Goal: Communication & Community: Answer question/provide support

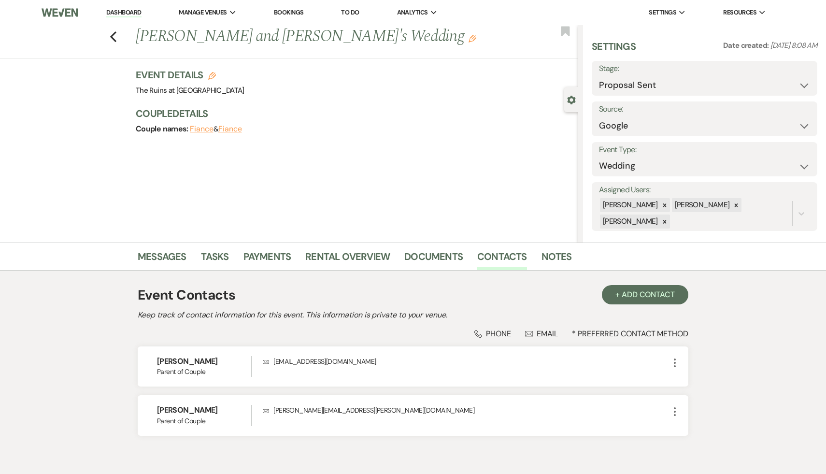
select select "6"
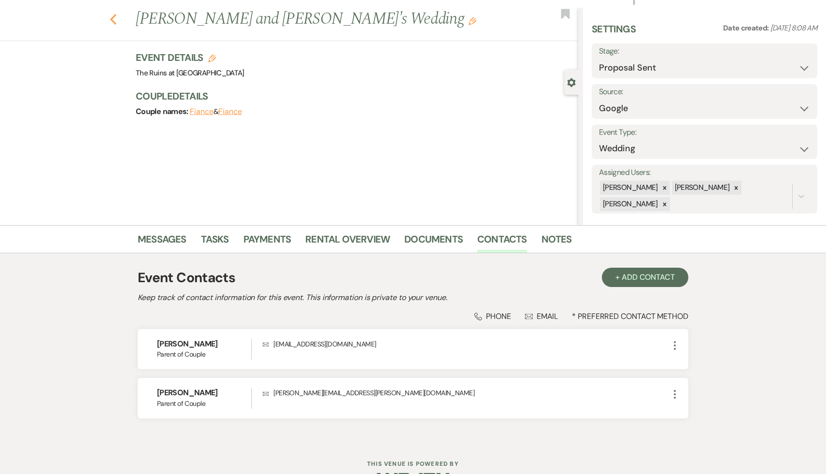
click at [114, 18] on icon "Previous" at bounding box center [113, 20] width 7 height 12
select select "6"
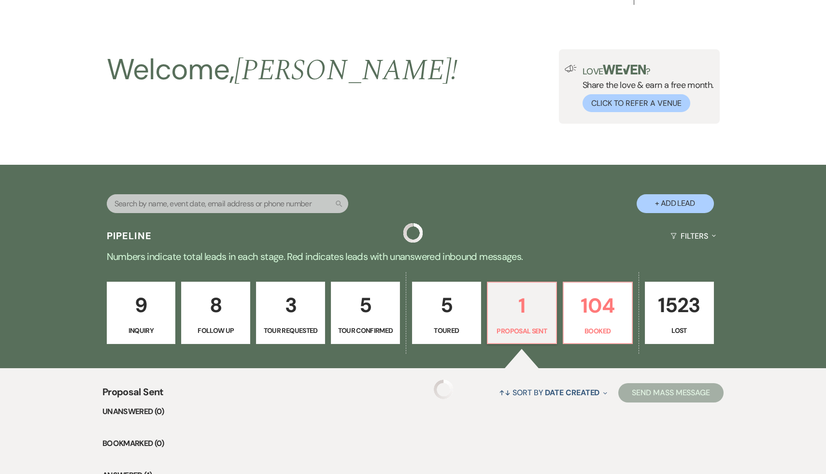
scroll to position [152, 0]
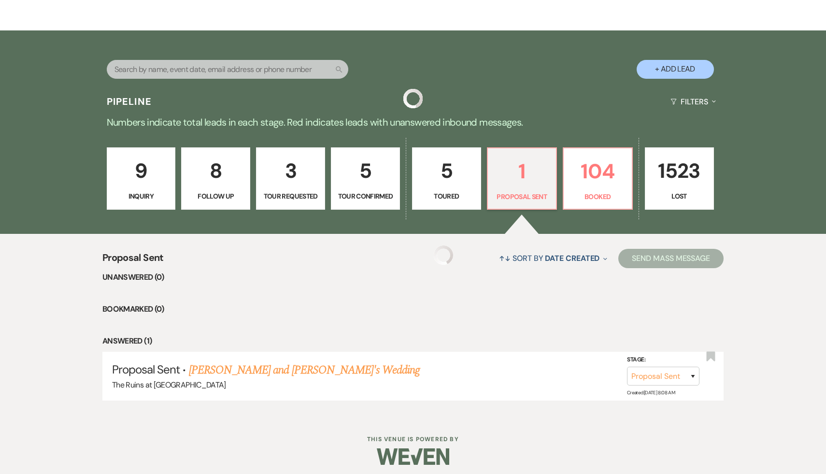
select select "6"
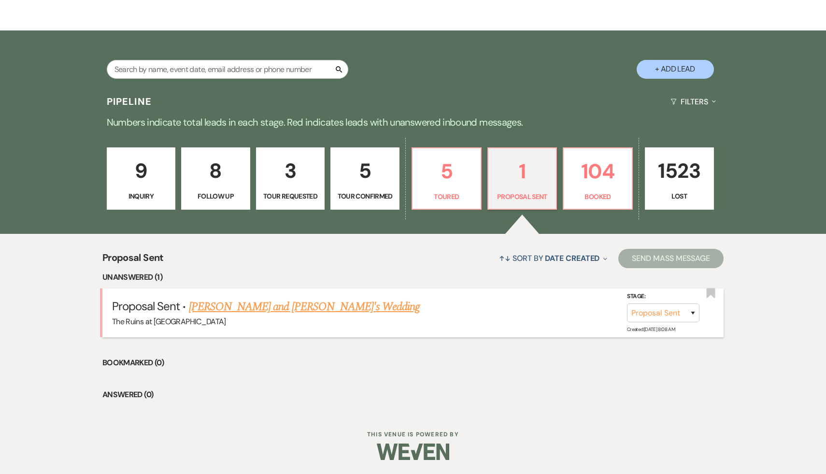
click at [266, 305] on link "[PERSON_NAME] and [PERSON_NAME]'s Wedding" at bounding box center [304, 306] width 231 height 17
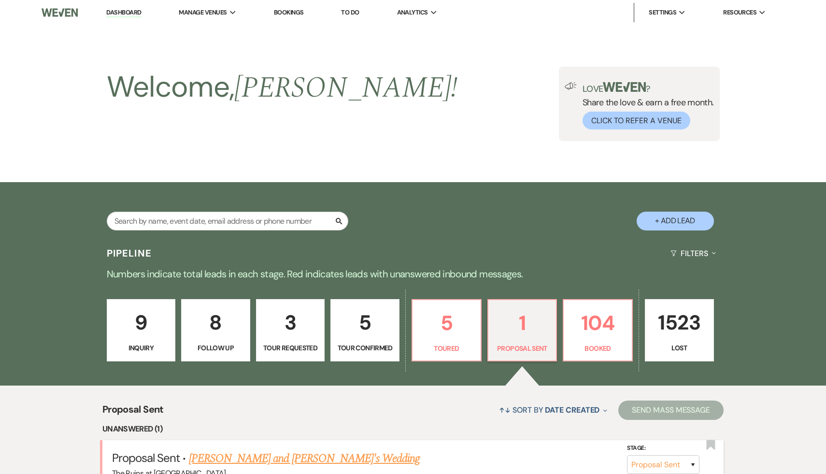
select select "6"
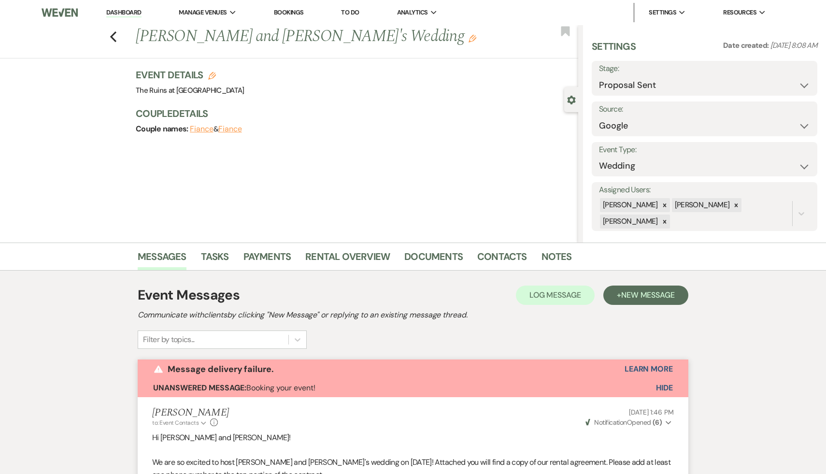
click at [468, 40] on use "button" at bounding box center [472, 39] width 8 height 8
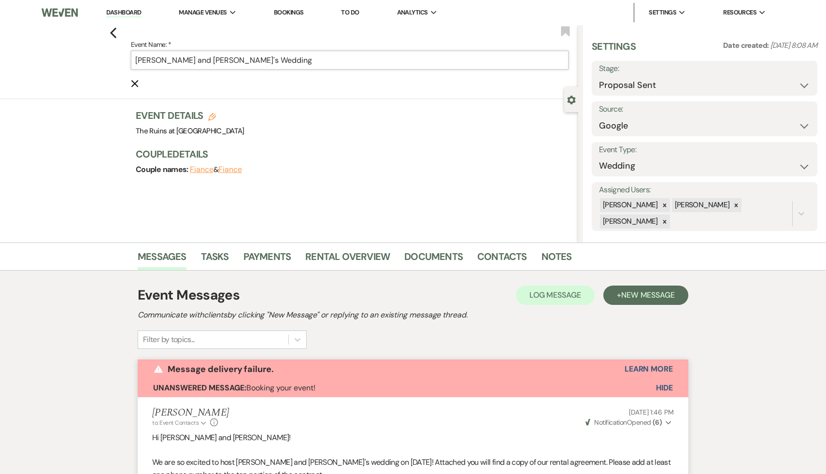
drag, startPoint x: 170, startPoint y: 61, endPoint x: 127, endPoint y: 60, distance: 43.0
click at [127, 60] on div "Previous Event Name: * [PERSON_NAME] and [PERSON_NAME]'s Wedding Cancel Edit Bo…" at bounding box center [286, 62] width 583 height 74
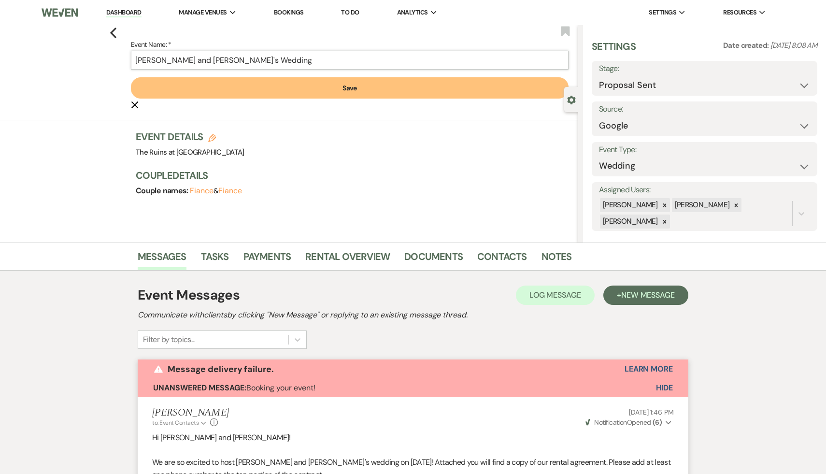
type input "[PERSON_NAME] and [PERSON_NAME]'s Wedding"
click at [349, 88] on button "Save" at bounding box center [350, 87] width 438 height 21
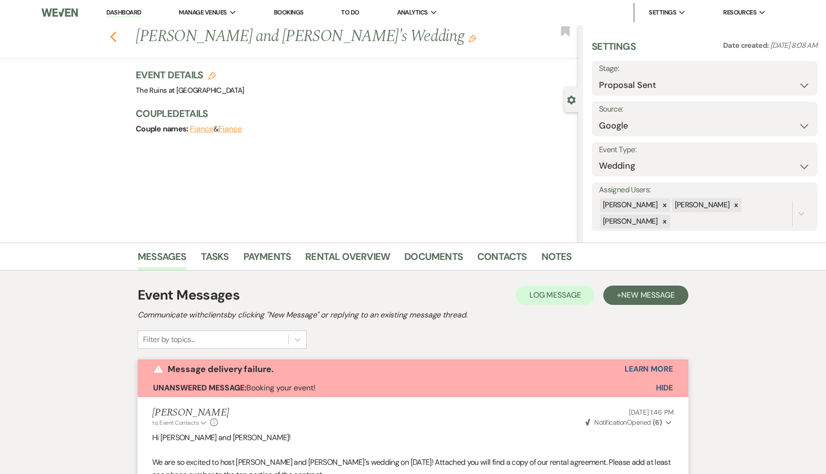
click at [113, 32] on icon "Previous" at bounding box center [113, 37] width 7 height 12
select select "6"
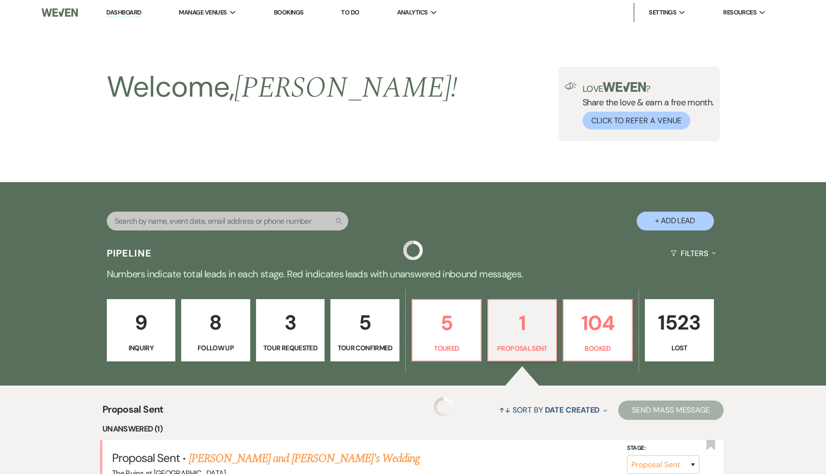
scroll to position [152, 0]
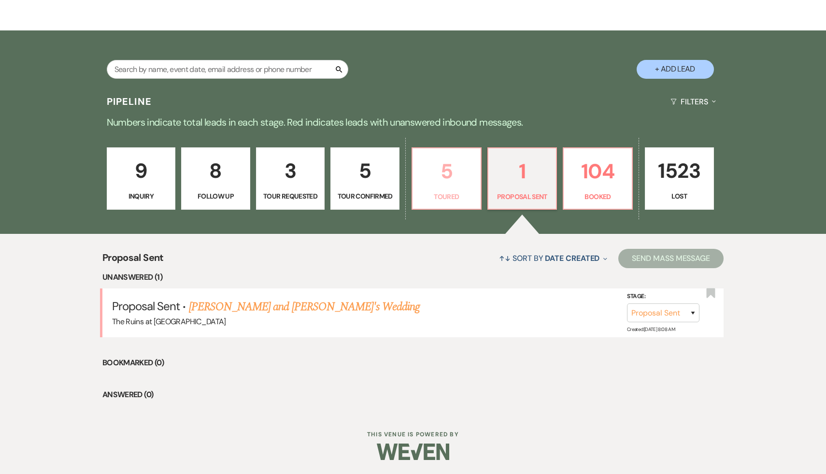
click at [442, 174] on p "5" at bounding box center [446, 171] width 57 height 32
select select "5"
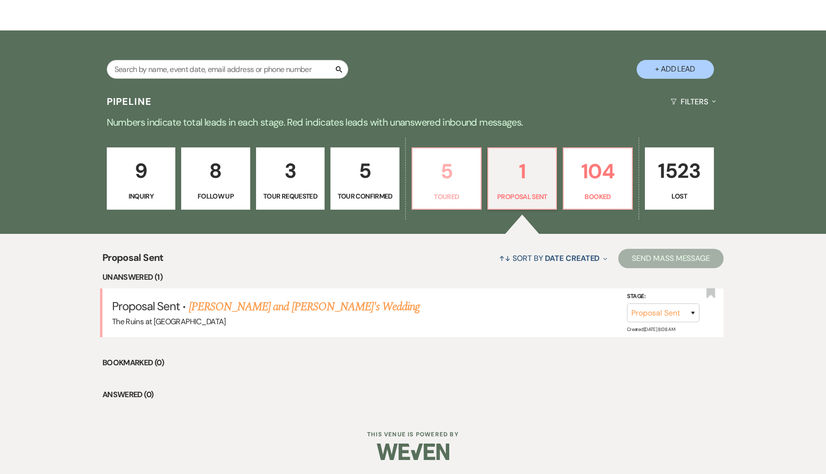
select select "5"
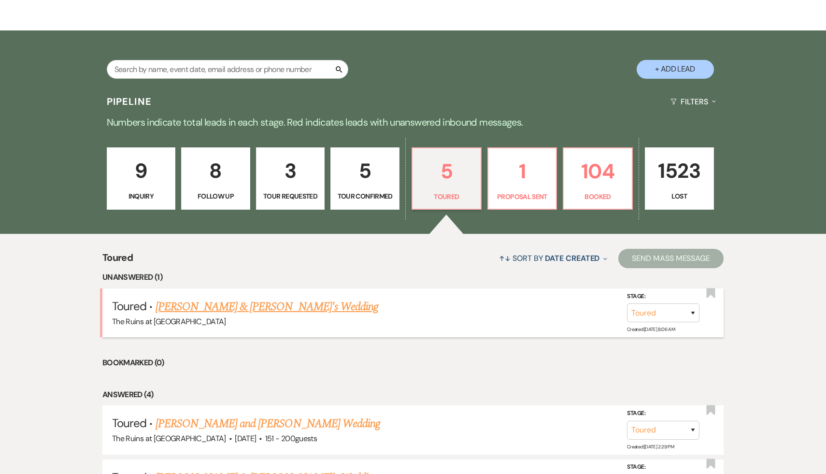
click at [280, 306] on link "[PERSON_NAME] & [PERSON_NAME]'s Wedding" at bounding box center [266, 306] width 223 height 17
select select "5"
select select "6"
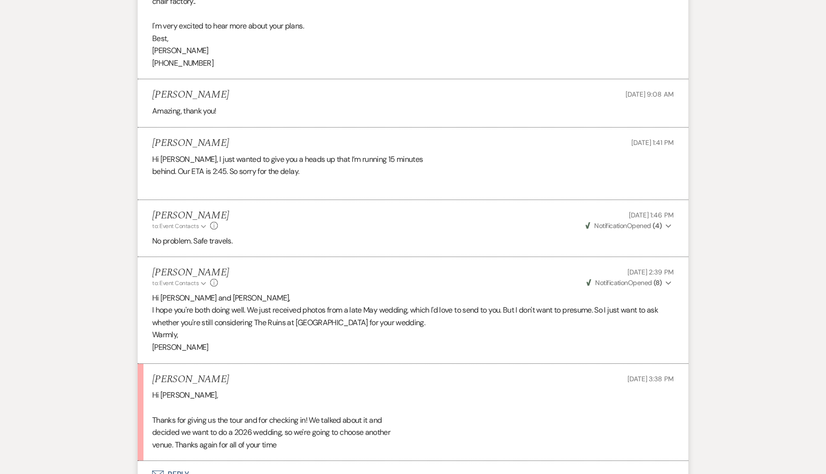
scroll to position [1794, 0]
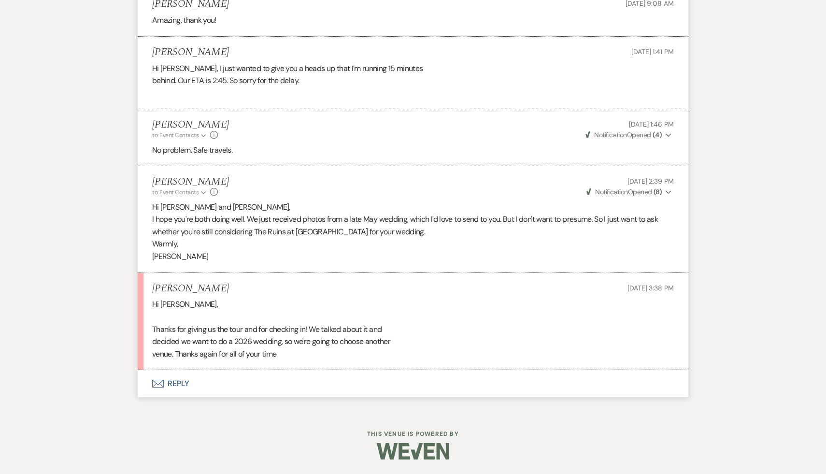
click at [183, 384] on button "Envelope Reply" at bounding box center [413, 383] width 551 height 27
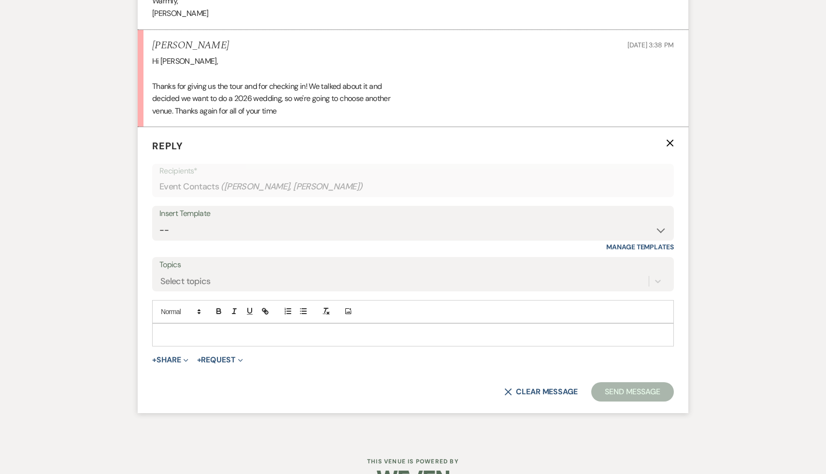
scroll to position [2064, 0]
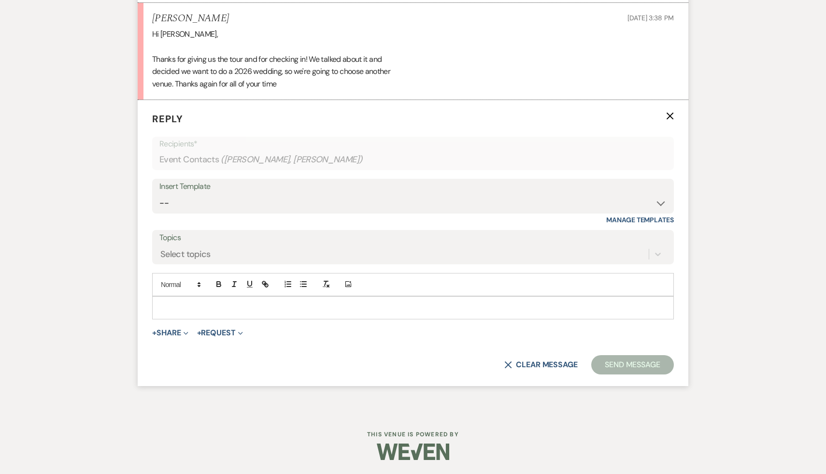
click at [269, 309] on p at bounding box center [413, 307] width 506 height 11
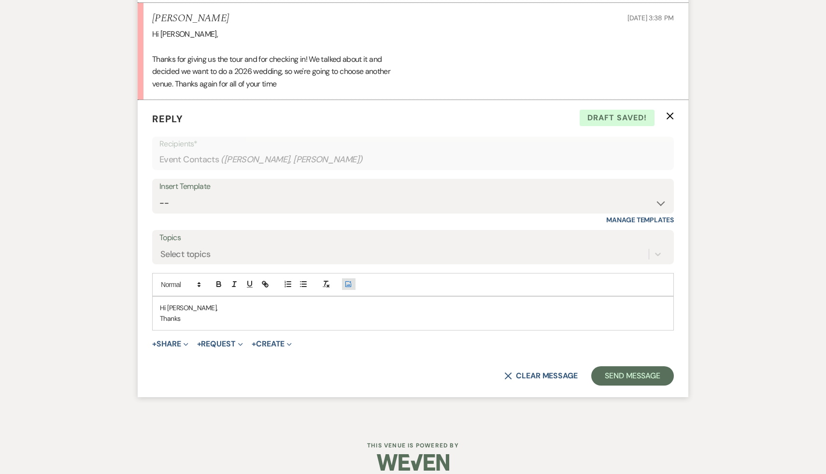
scroll to position [2065, 0]
click at [270, 324] on div "Hi [PERSON_NAME], Thanks" at bounding box center [413, 311] width 521 height 33
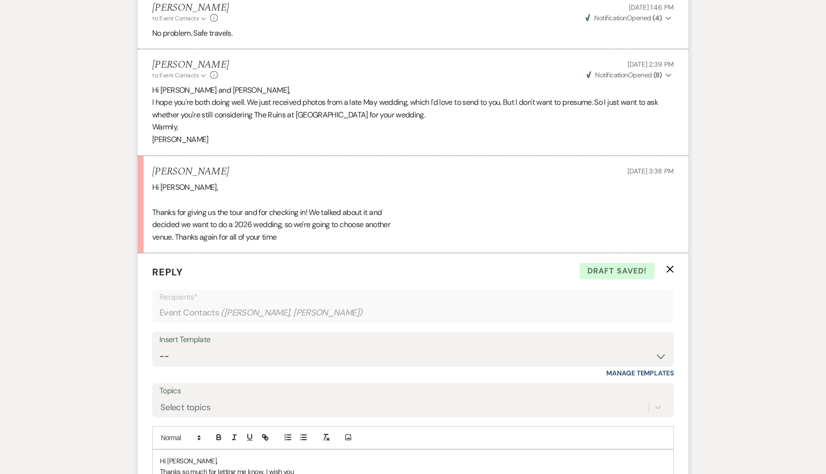
scroll to position [2075, 0]
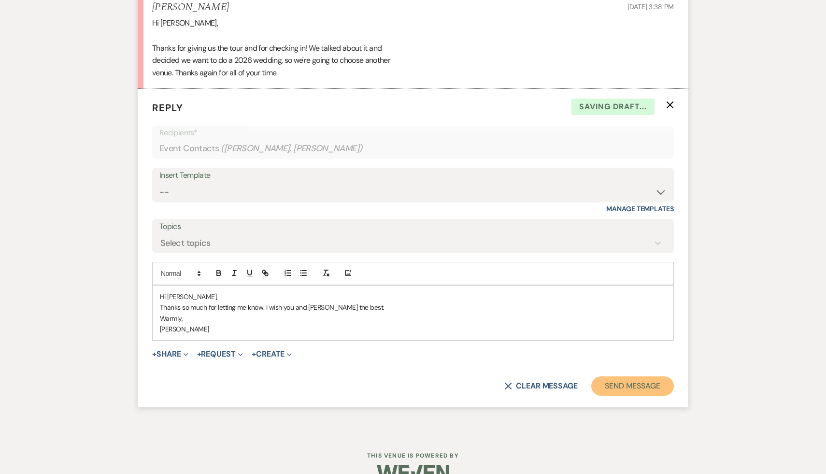
click at [628, 395] on button "Send Message" at bounding box center [632, 385] width 83 height 19
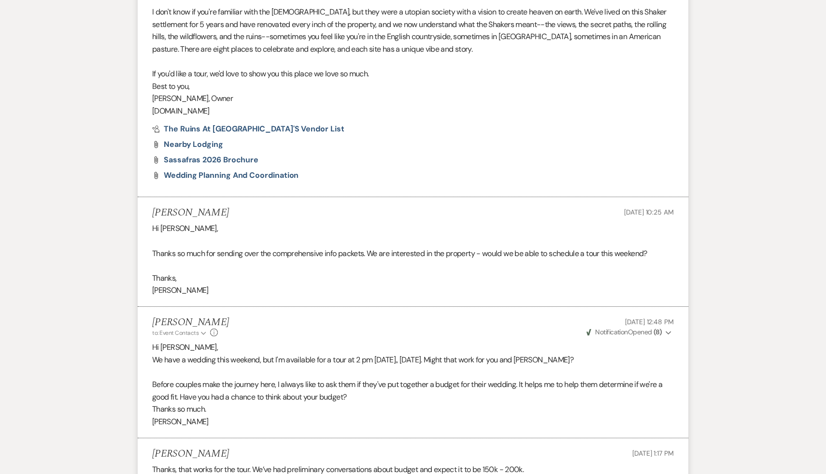
scroll to position [0, 0]
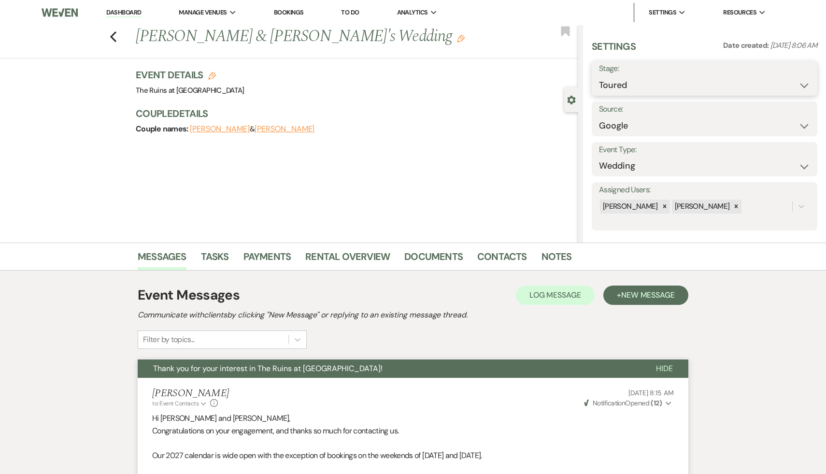
click at [805, 84] on select "Inquiry Follow Up Tour Requested Tour Confirmed Toured Proposal Sent Booked Lost" at bounding box center [704, 85] width 211 height 19
select select "8"
click at [599, 76] on select "Inquiry Follow Up Tour Requested Tour Confirmed Toured Proposal Sent Booked Lost" at bounding box center [704, 85] width 211 height 19
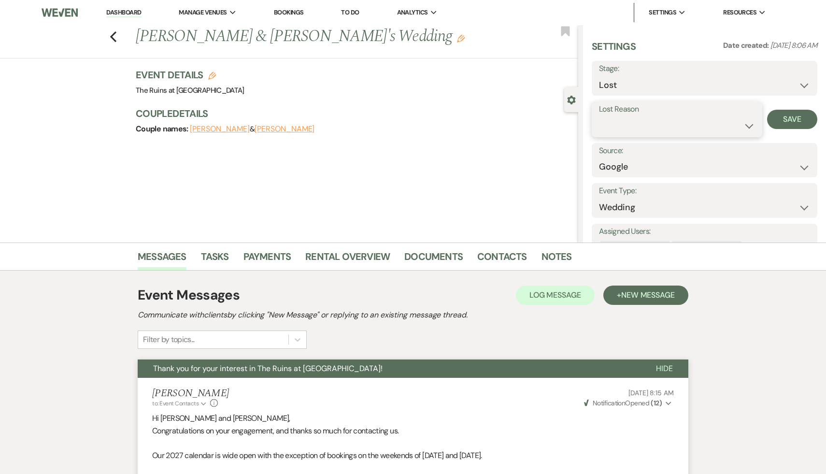
click at [747, 123] on select "Booked Elsewhere Budget Date Unavailable No Response Not a Good Match Capacity …" at bounding box center [677, 125] width 156 height 19
select select "8"
click at [599, 116] on select "Booked Elsewhere Budget Date Unavailable No Response Not a Good Match Capacity …" at bounding box center [677, 125] width 156 height 19
click at [789, 119] on button "Save" at bounding box center [792, 119] width 50 height 19
click at [110, 30] on button "Previous" at bounding box center [113, 36] width 7 height 14
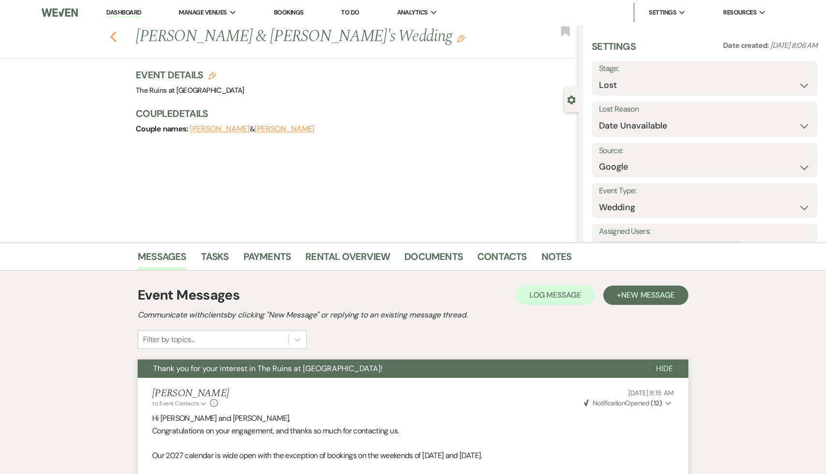
scroll to position [152, 0]
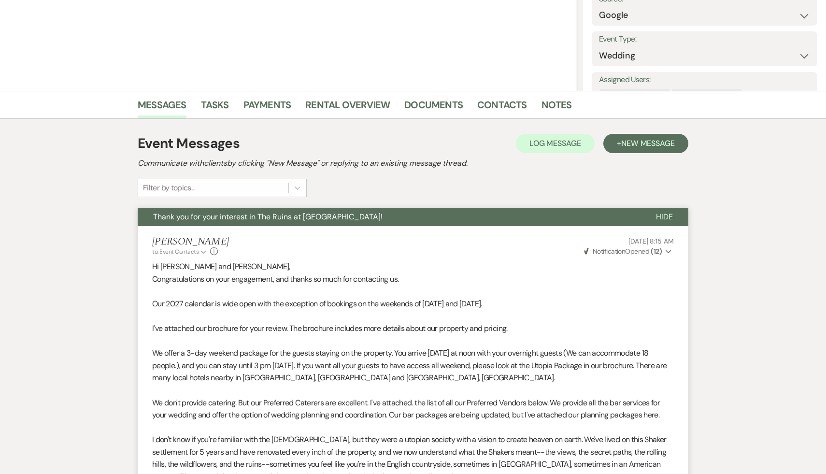
select select "5"
select select "8"
select select "5"
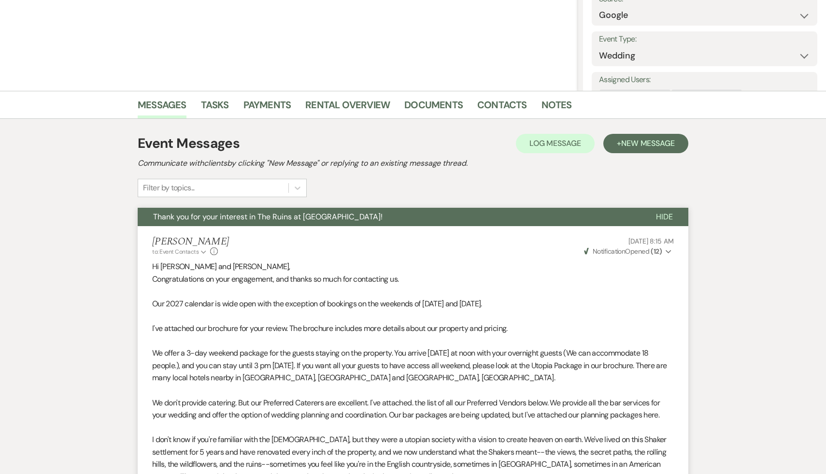
select select "5"
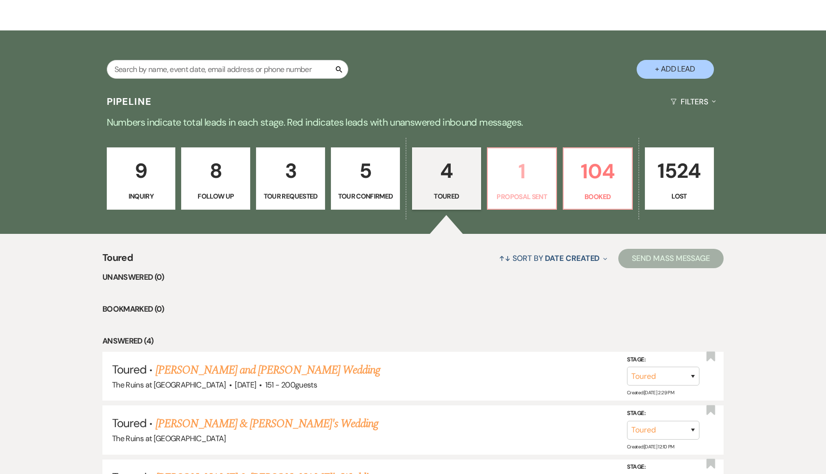
click at [517, 171] on p "1" at bounding box center [522, 171] width 57 height 32
select select "6"
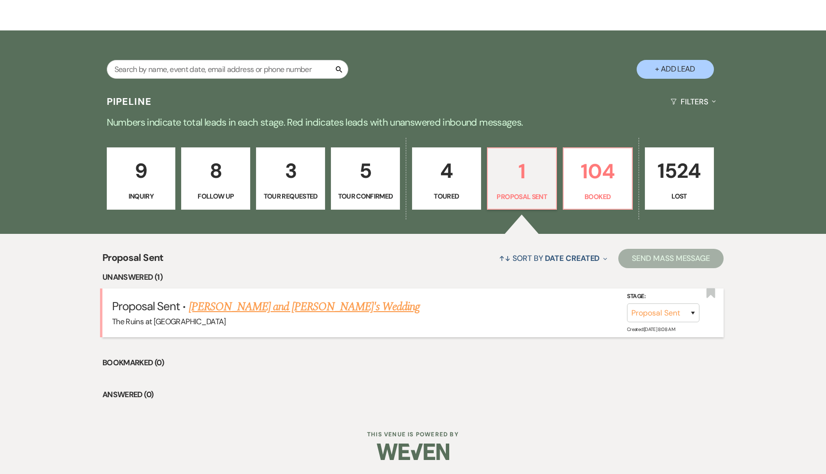
click at [218, 310] on link "[PERSON_NAME] and [PERSON_NAME]'s Wedding" at bounding box center [304, 306] width 231 height 17
select select "6"
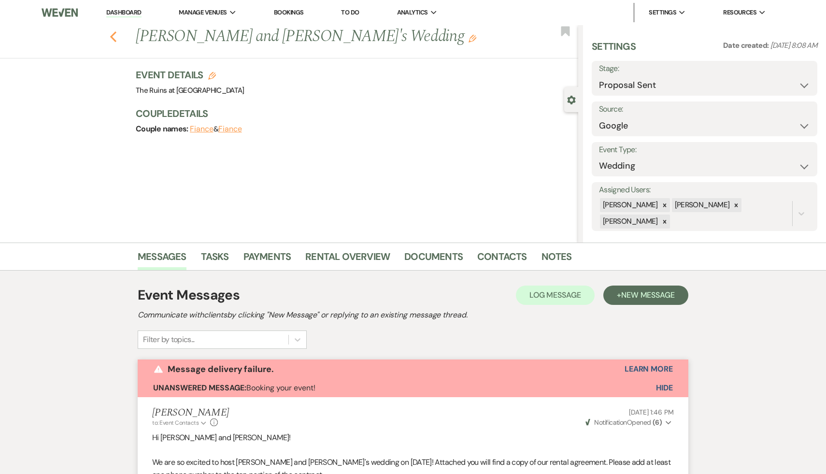
click at [111, 35] on icon "Previous" at bounding box center [113, 37] width 7 height 12
select select "6"
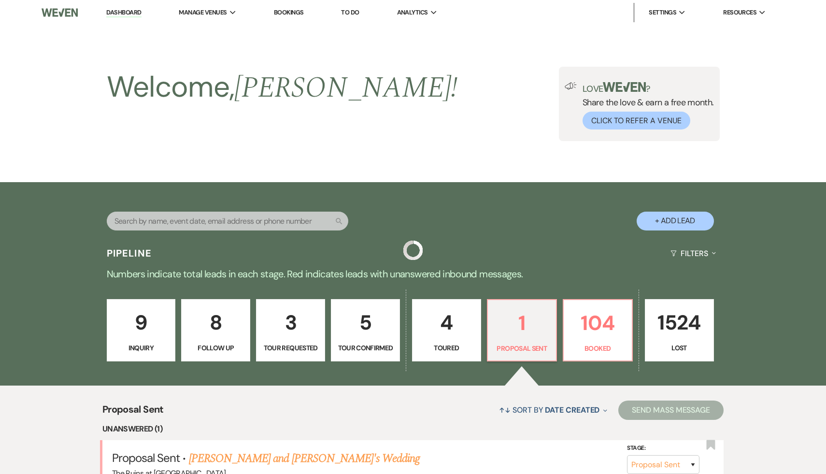
scroll to position [152, 0]
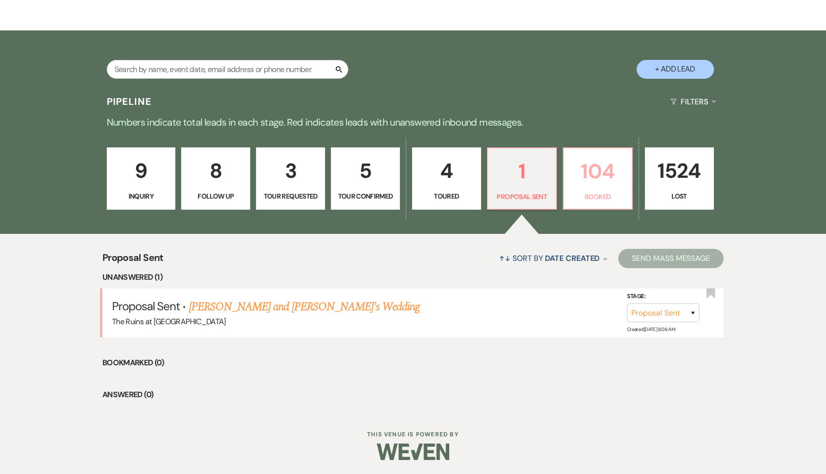
click at [600, 170] on p "104" at bounding box center [597, 171] width 57 height 32
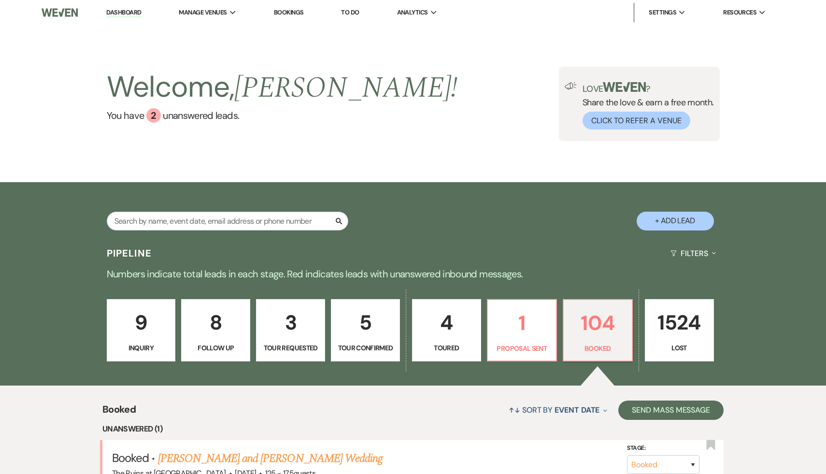
click at [130, 11] on link "Dashboard" at bounding box center [123, 12] width 35 height 9
click at [449, 326] on p "4" at bounding box center [446, 322] width 57 height 32
select select "5"
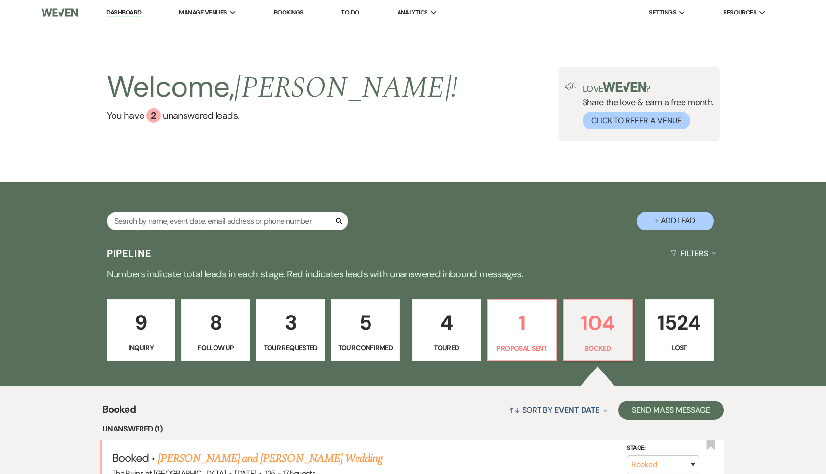
select select "5"
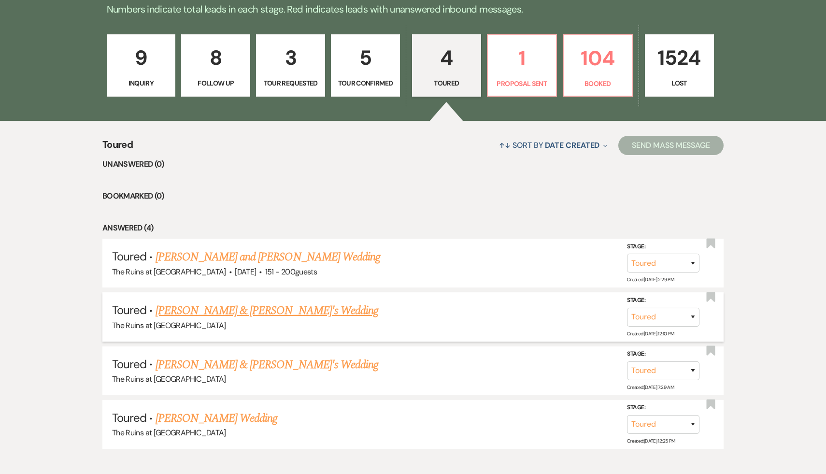
scroll to position [271, 0]
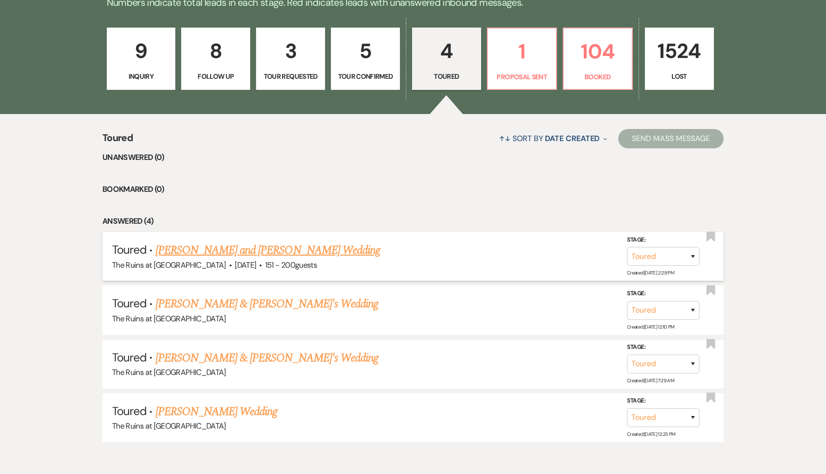
click at [279, 250] on link "[PERSON_NAME] and [PERSON_NAME] Wedding" at bounding box center [267, 249] width 225 height 17
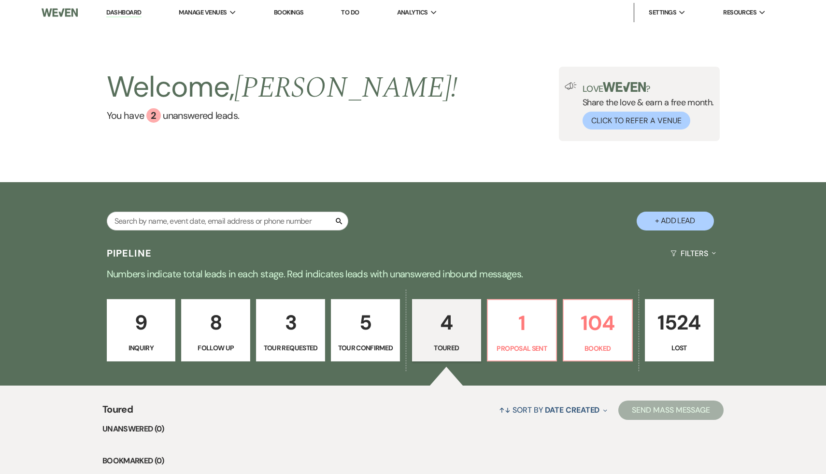
select select "5"
select select "2"
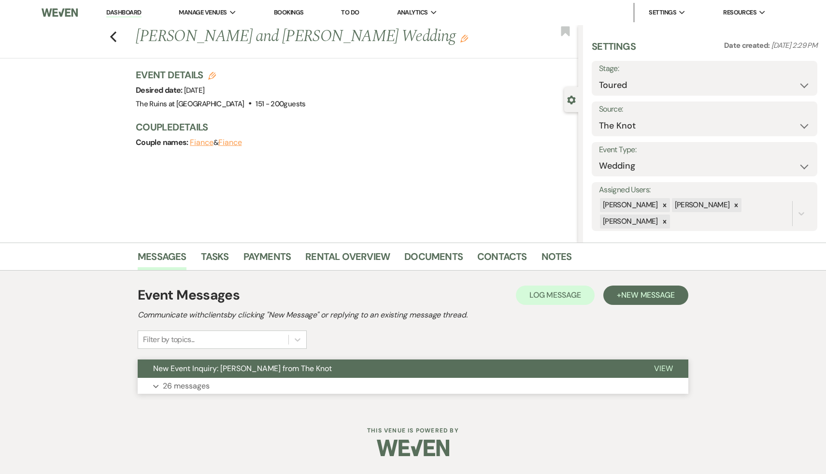
click at [310, 366] on span "New Event Inquiry: [PERSON_NAME] from The Knot" at bounding box center [242, 368] width 179 height 10
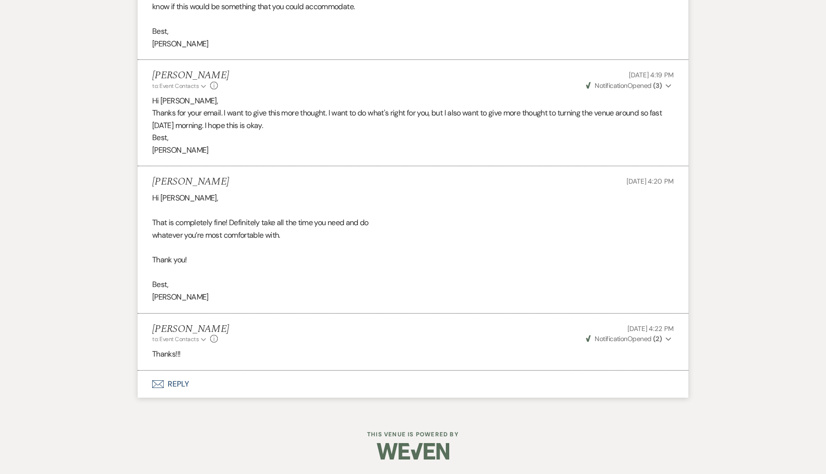
scroll to position [4197, 0]
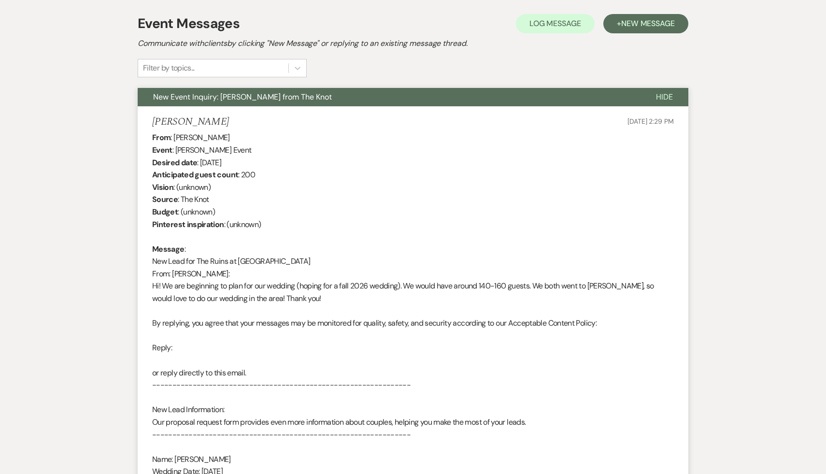
select select "5"
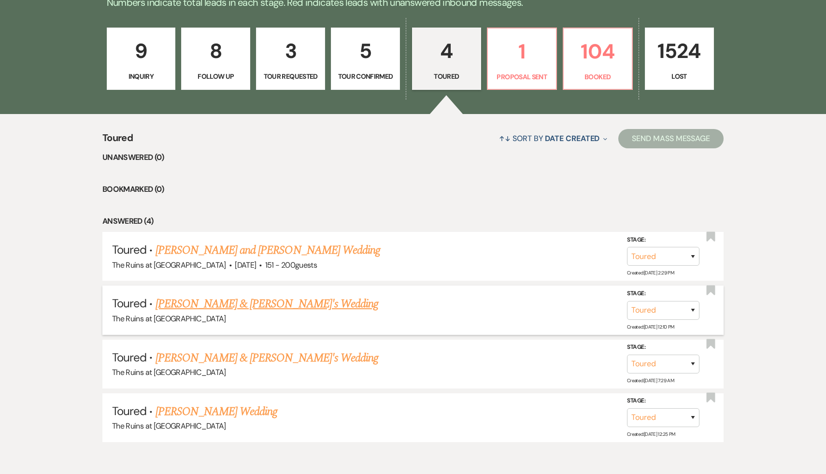
click at [275, 308] on link "[PERSON_NAME] & [PERSON_NAME]'s Wedding" at bounding box center [266, 303] width 223 height 17
select select "5"
select select "6"
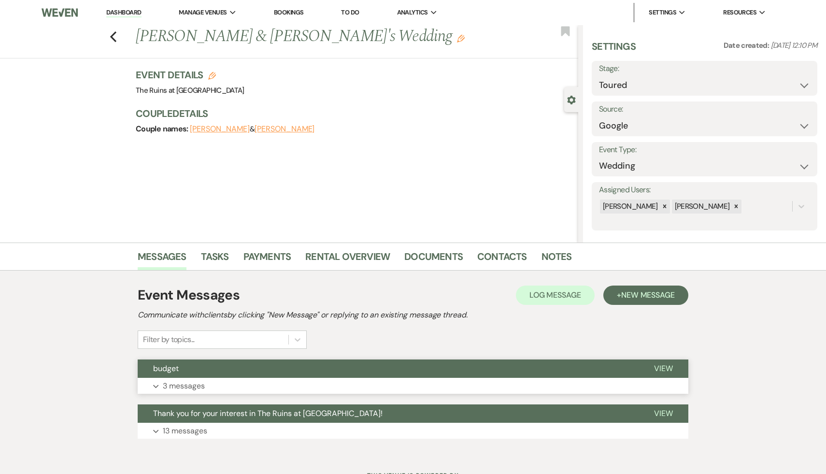
click at [161, 378] on button "Expand 3 messages" at bounding box center [413, 386] width 551 height 16
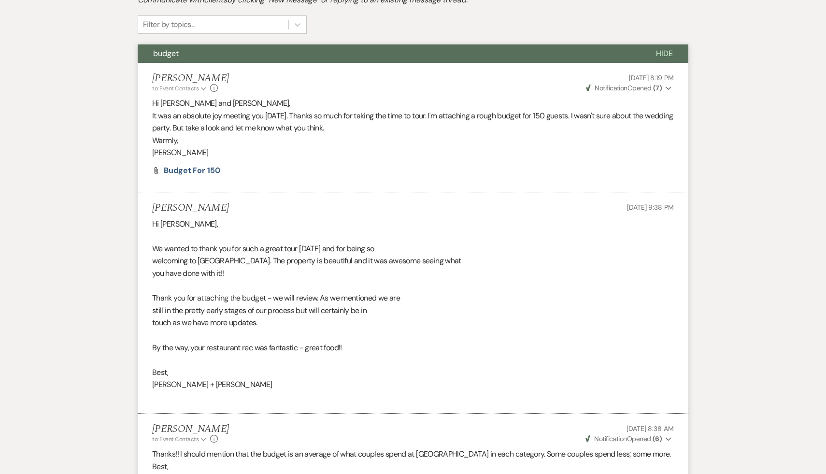
scroll to position [292, 0]
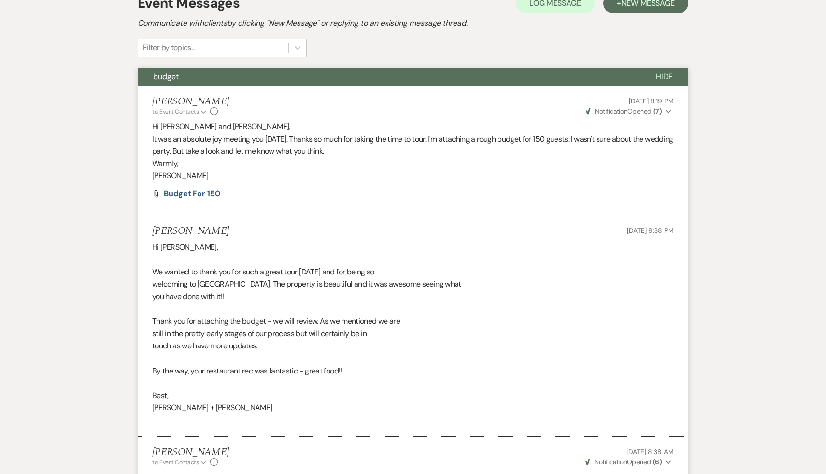
select select "5"
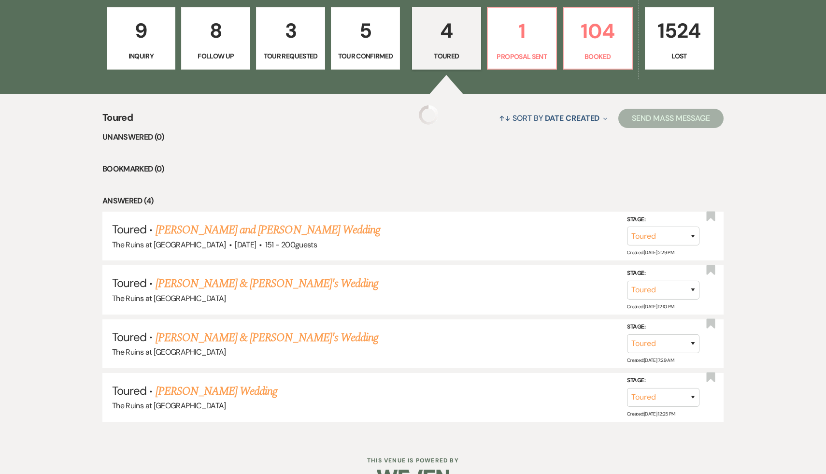
scroll to position [271, 0]
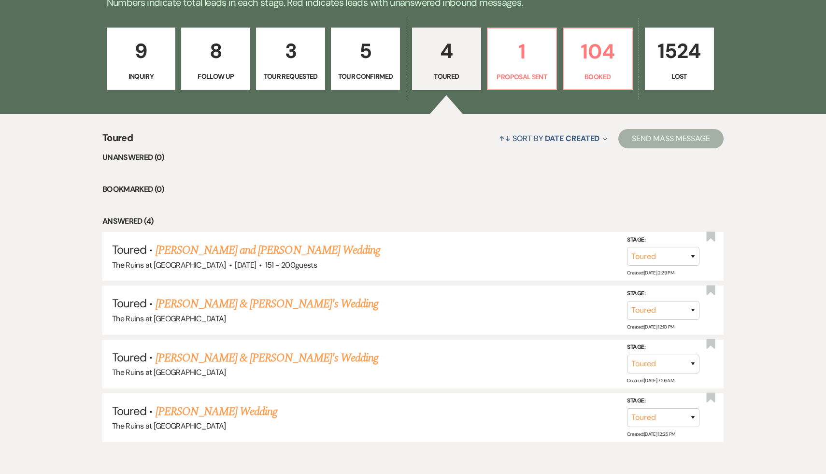
click at [369, 51] on p "5" at bounding box center [365, 51] width 57 height 32
select select "4"
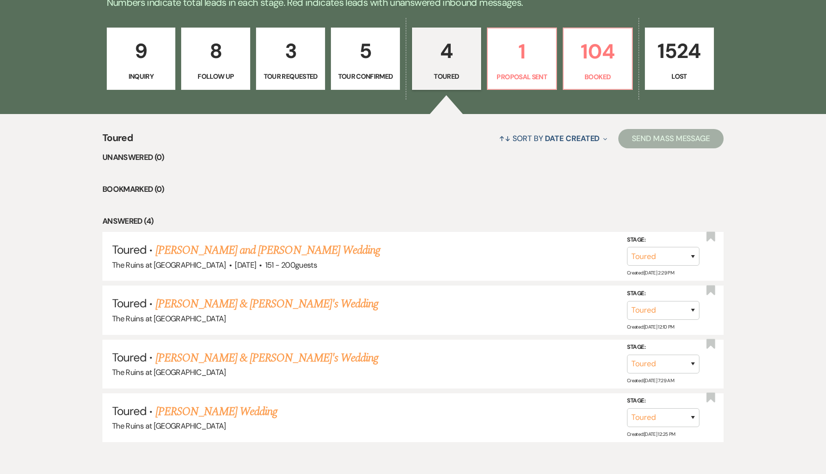
select select "4"
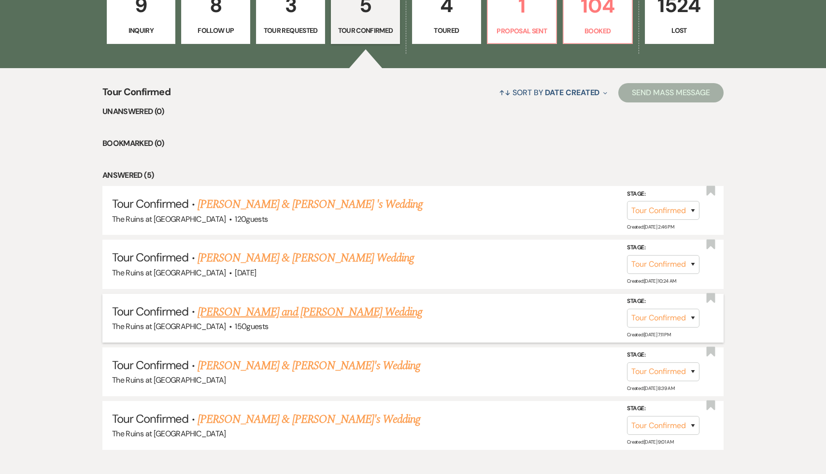
scroll to position [326, 0]
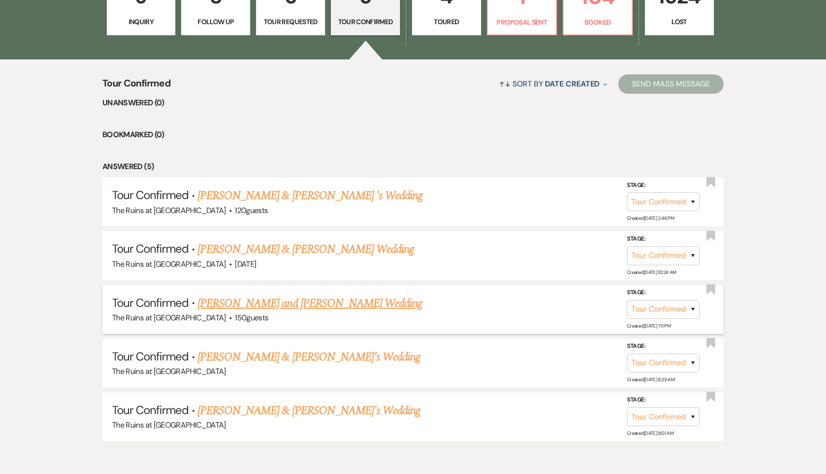
click at [287, 300] on link "[PERSON_NAME] and [PERSON_NAME] Wedding" at bounding box center [310, 303] width 225 height 17
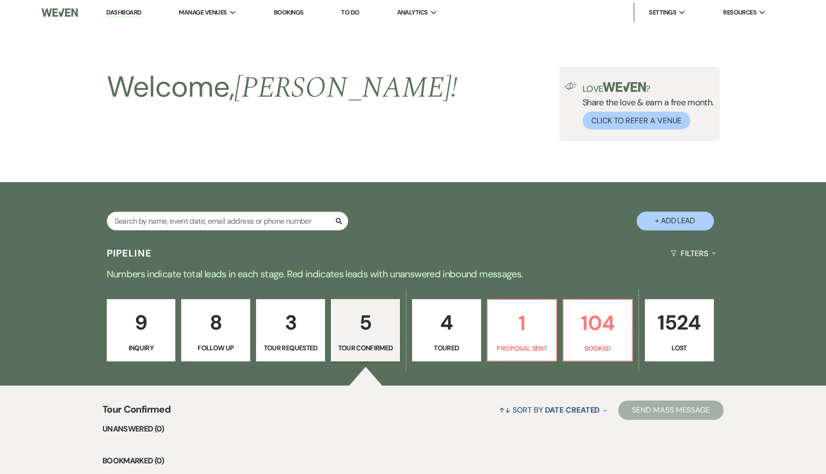
select select "4"
select select "20"
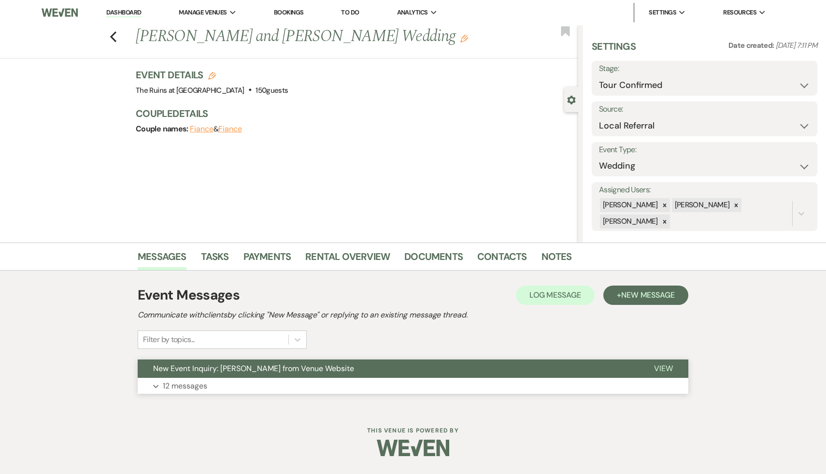
click at [277, 365] on span "New Event Inquiry: [PERSON_NAME] from Venue Website" at bounding box center [253, 368] width 201 height 10
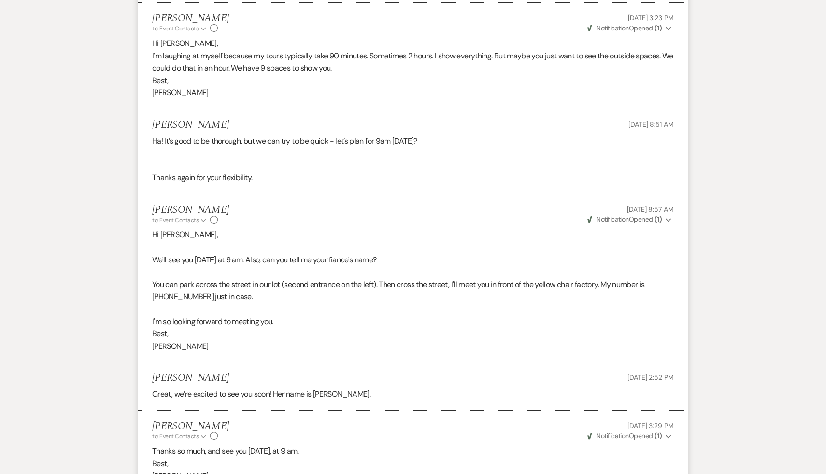
scroll to position [2020, 0]
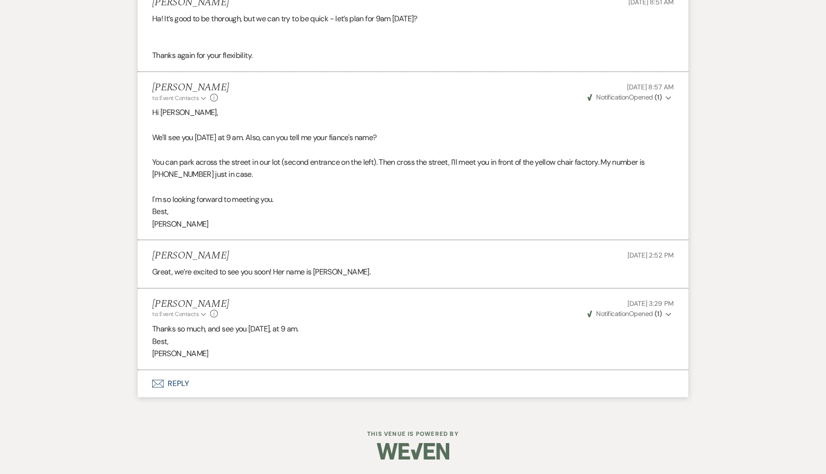
click at [182, 382] on button "Envelope Reply" at bounding box center [413, 383] width 551 height 27
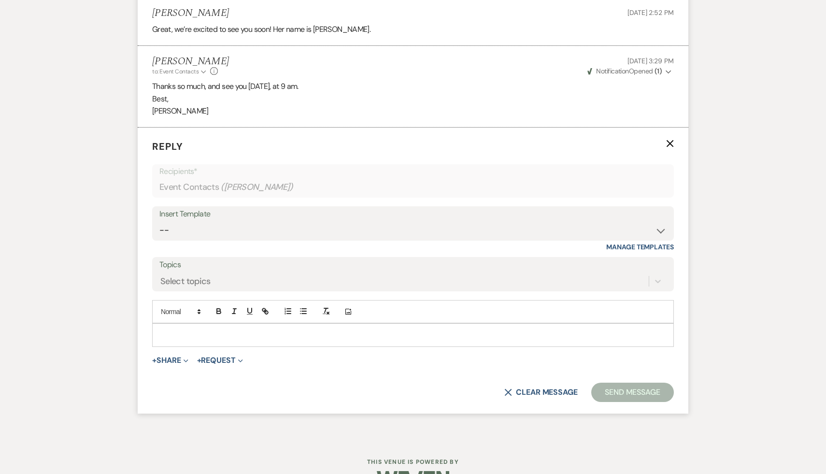
scroll to position [2290, 0]
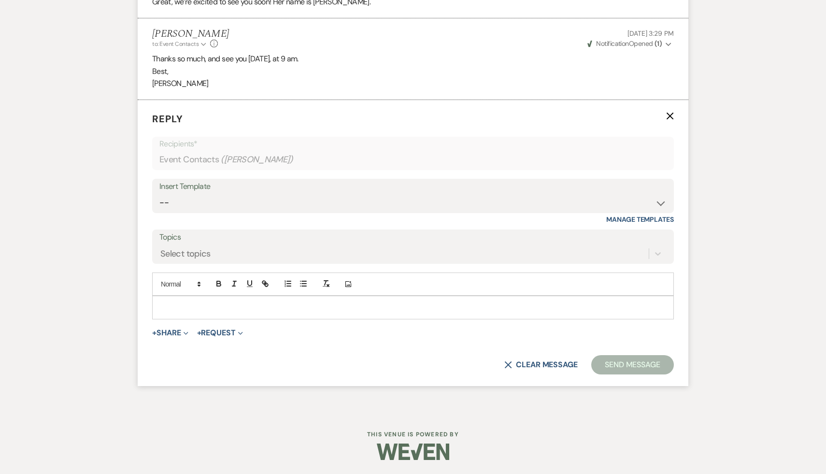
click at [282, 303] on p at bounding box center [413, 307] width 506 height 11
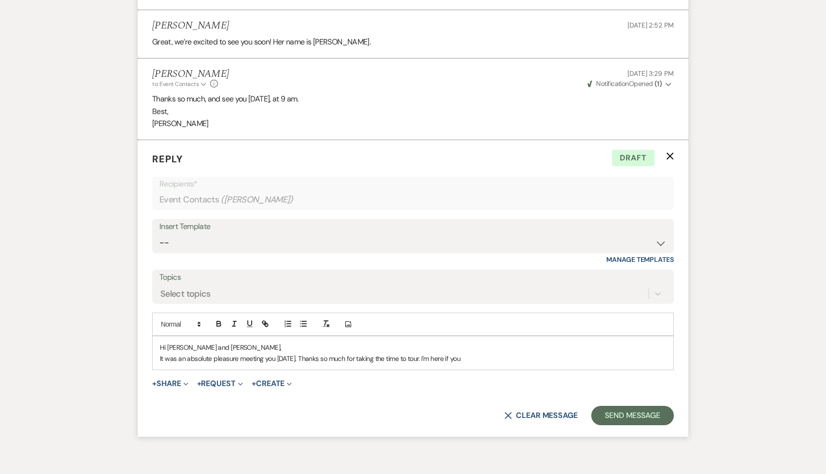
scroll to position [2301, 0]
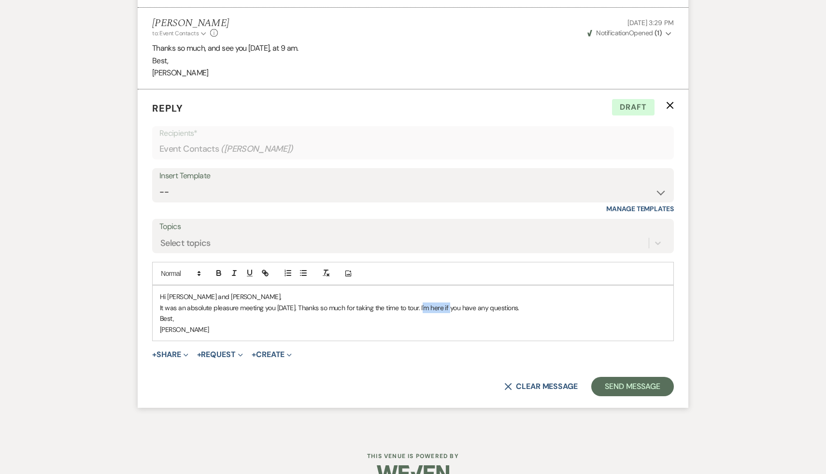
drag, startPoint x: 452, startPoint y: 305, endPoint x: 426, endPoint y: 303, distance: 25.7
click at [426, 303] on p "It was an absolute pleasure meeting you [DATE]. Thanks so much for taking the t…" at bounding box center [413, 307] width 506 height 11
click at [620, 388] on button "Send Message" at bounding box center [632, 386] width 83 height 19
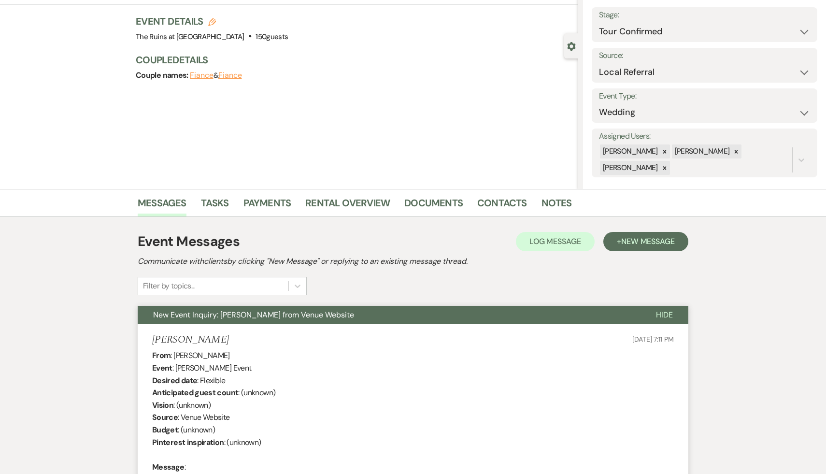
scroll to position [0, 0]
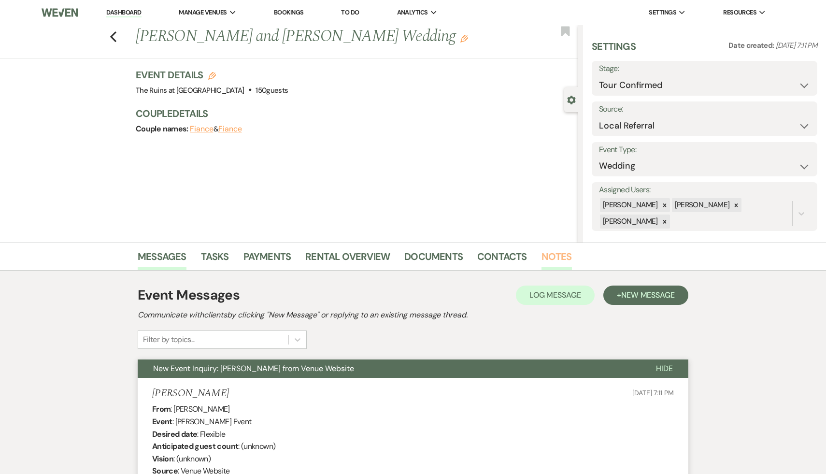
click at [552, 258] on link "Notes" at bounding box center [556, 259] width 30 height 21
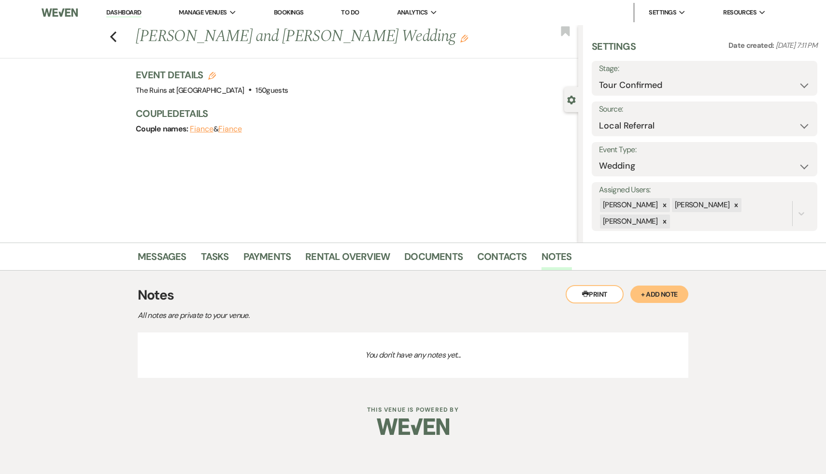
click at [664, 294] on button "+ Add Note" at bounding box center [659, 293] width 58 height 17
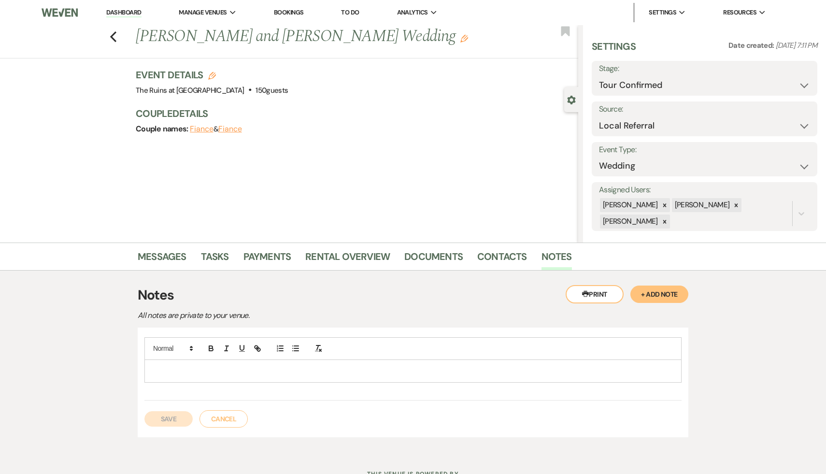
click at [356, 356] on div at bounding box center [412, 348] width 537 height 23
click at [325, 373] on p at bounding box center [413, 371] width 522 height 11
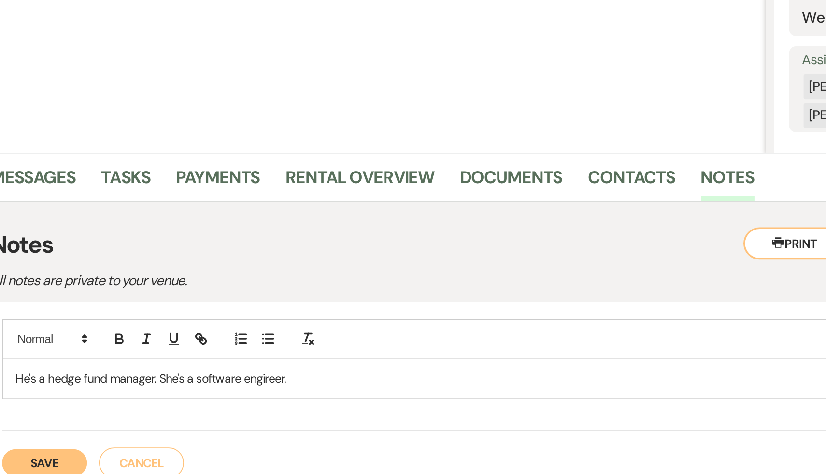
click at [294, 372] on p "He's a hedge fund manager. She's a software engireer." at bounding box center [413, 371] width 522 height 11
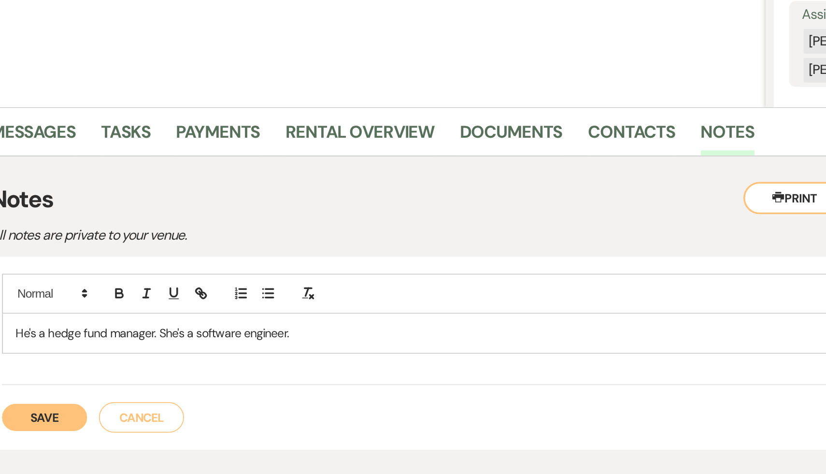
click at [172, 418] on button "Save" at bounding box center [168, 418] width 48 height 15
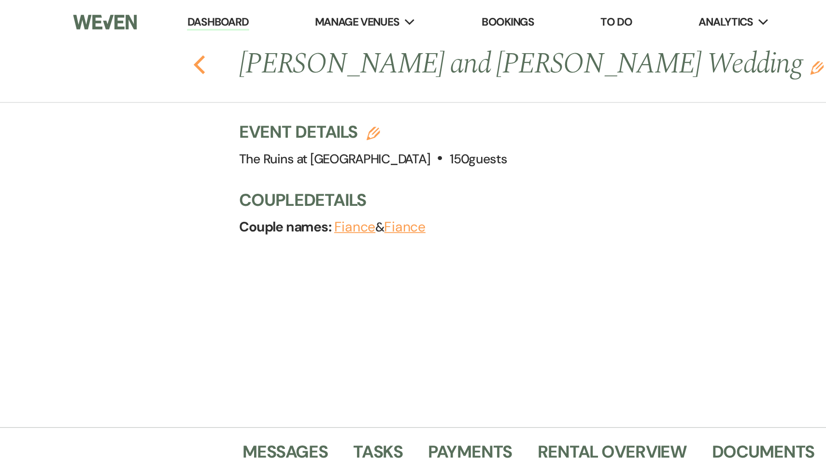
click at [112, 34] on icon "Previous" at bounding box center [113, 37] width 7 height 12
select select "4"
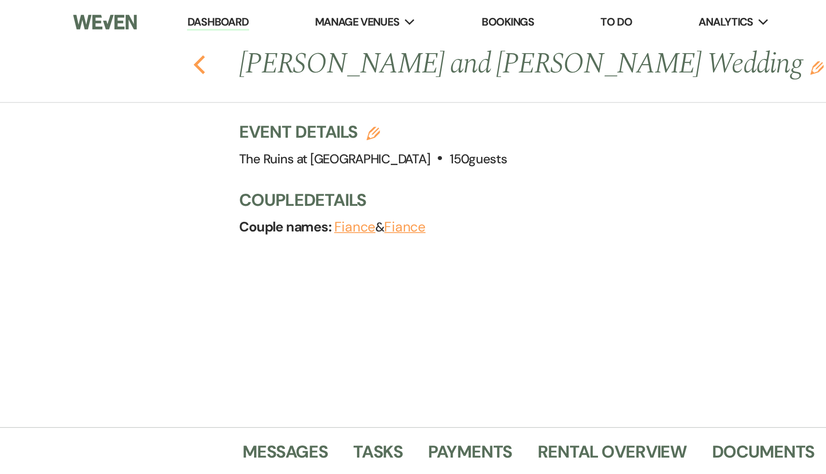
select select "4"
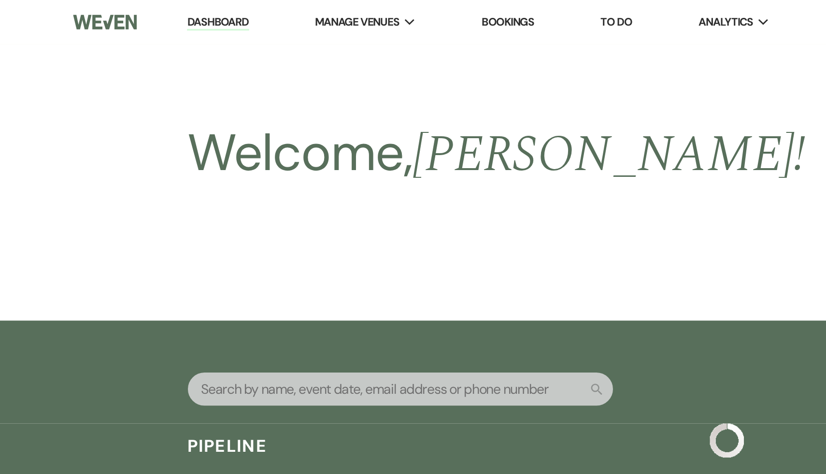
scroll to position [326, 0]
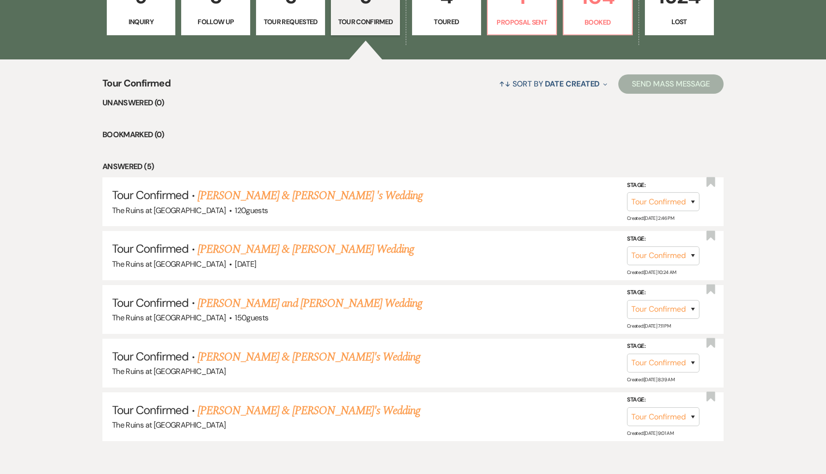
click at [267, 354] on link "[PERSON_NAME] & [PERSON_NAME]'s Wedding" at bounding box center [309, 356] width 223 height 17
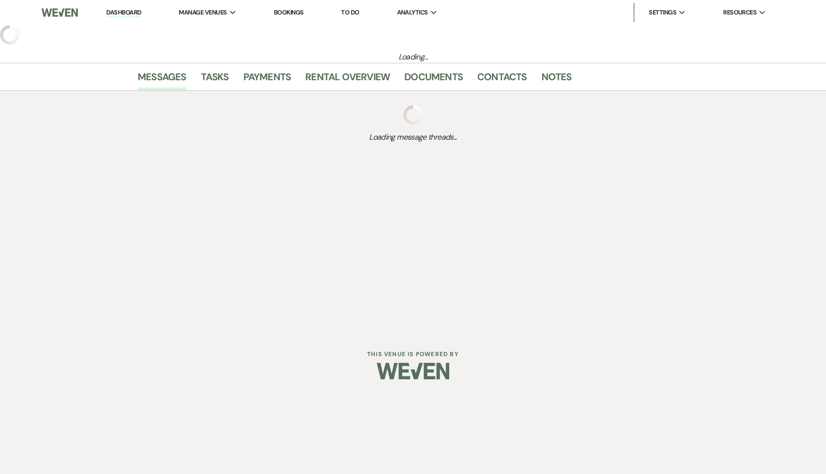
select select "4"
select select "6"
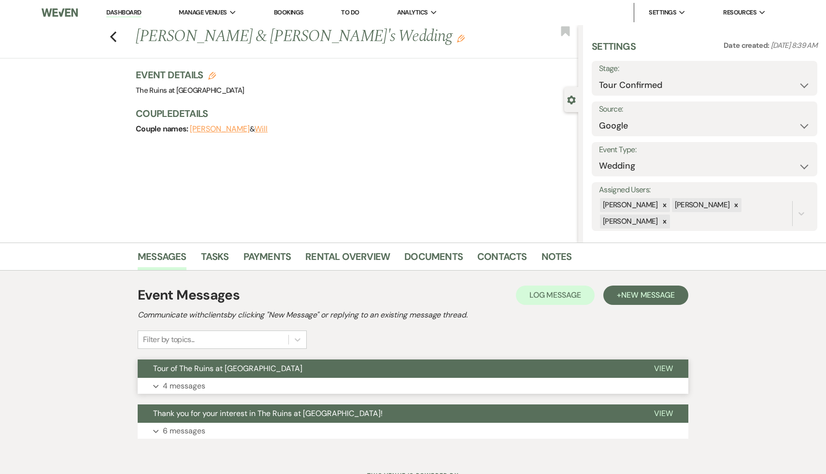
click at [241, 370] on span "Tour of The Ruins at [GEOGRAPHIC_DATA]" at bounding box center [227, 368] width 149 height 10
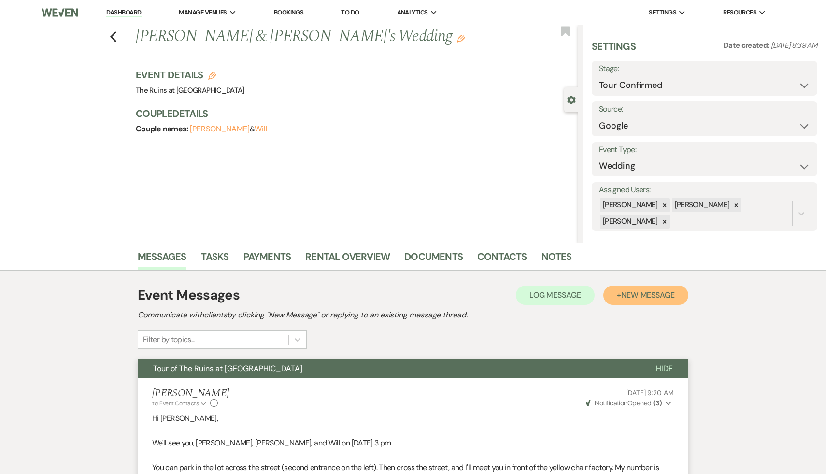
click at [643, 296] on span "New Message" at bounding box center [648, 295] width 54 height 10
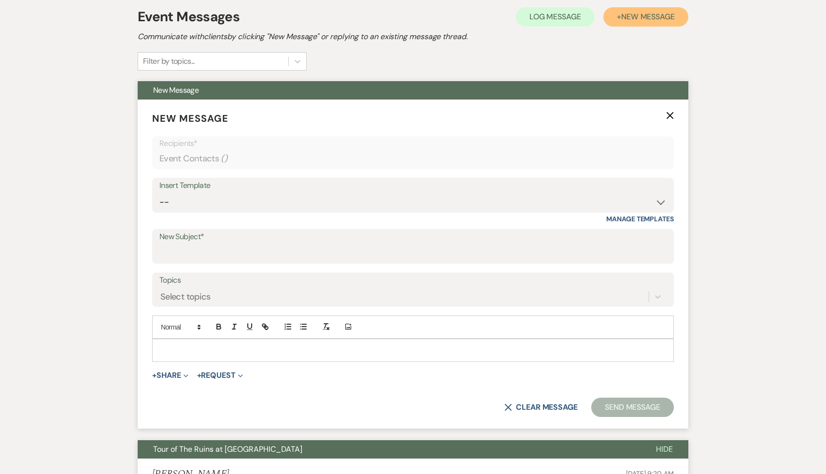
scroll to position [290, 0]
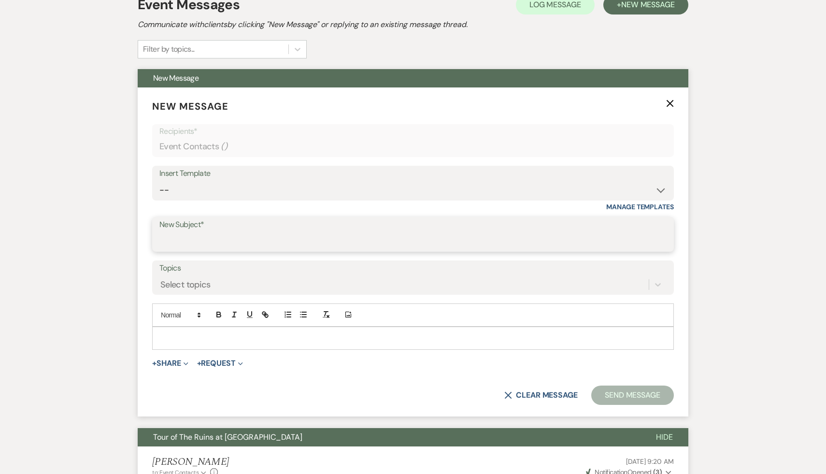
click at [269, 247] on input "New Subject*" at bounding box center [412, 241] width 507 height 19
type input "Follow Up"
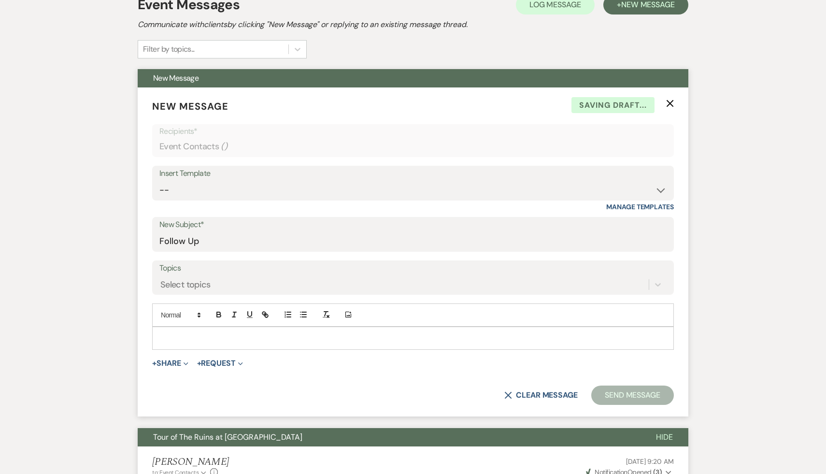
click at [218, 336] on p at bounding box center [413, 338] width 506 height 11
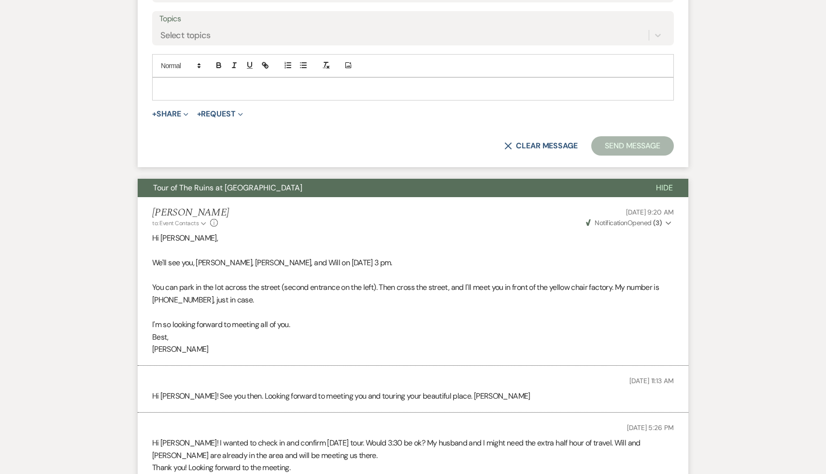
scroll to position [672, 0]
